Goal: Complete application form

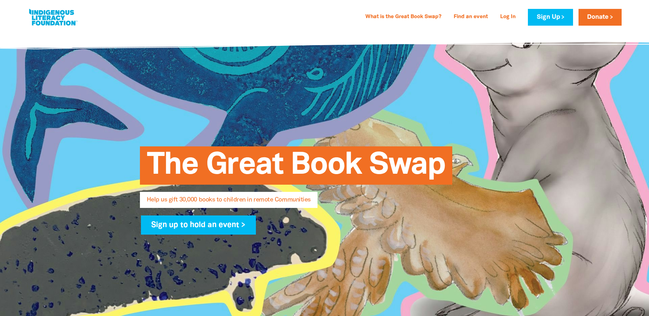
select select "AU"
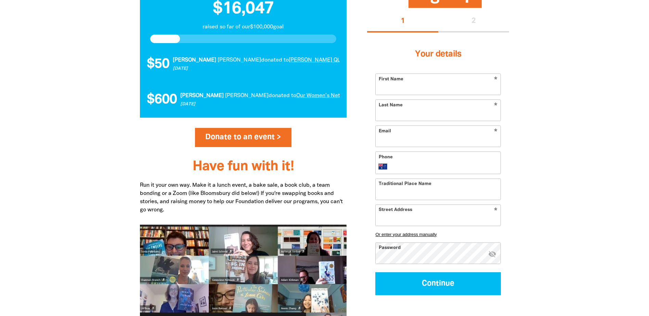
scroll to position [615, 0]
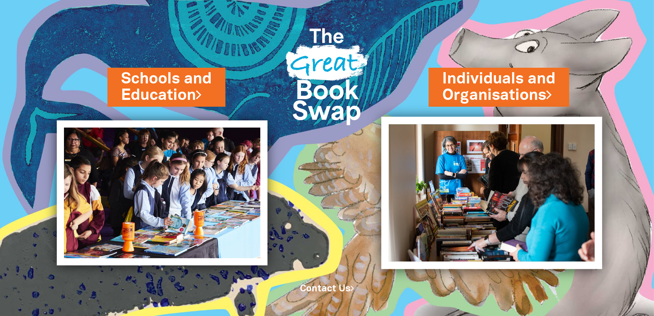
click at [562, 169] on img at bounding box center [491, 193] width 221 height 152
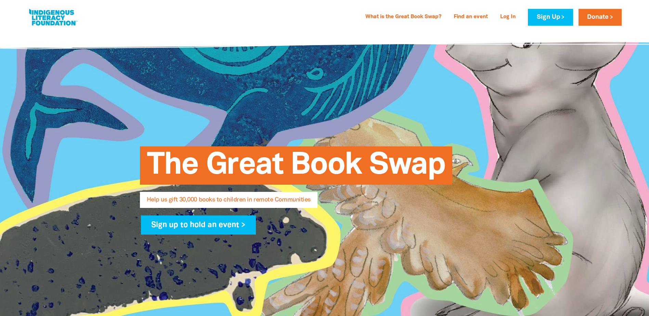
select select "AU"
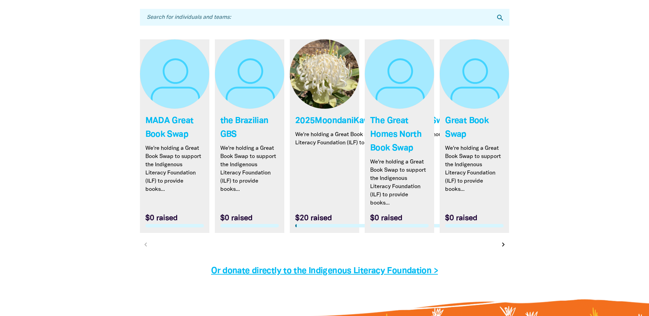
scroll to position [2188, 0]
